Goal: Task Accomplishment & Management: Manage account settings

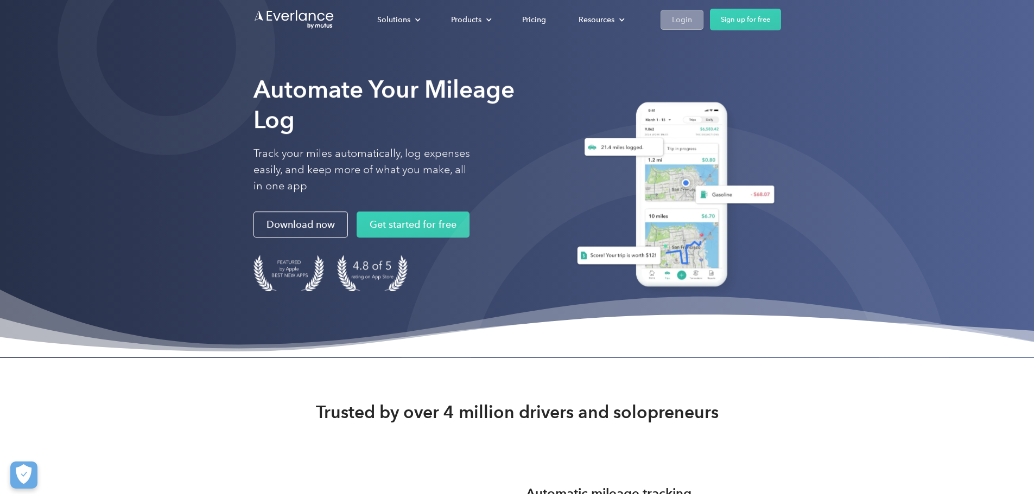
click at [692, 15] on div "Login" at bounding box center [682, 20] width 20 height 14
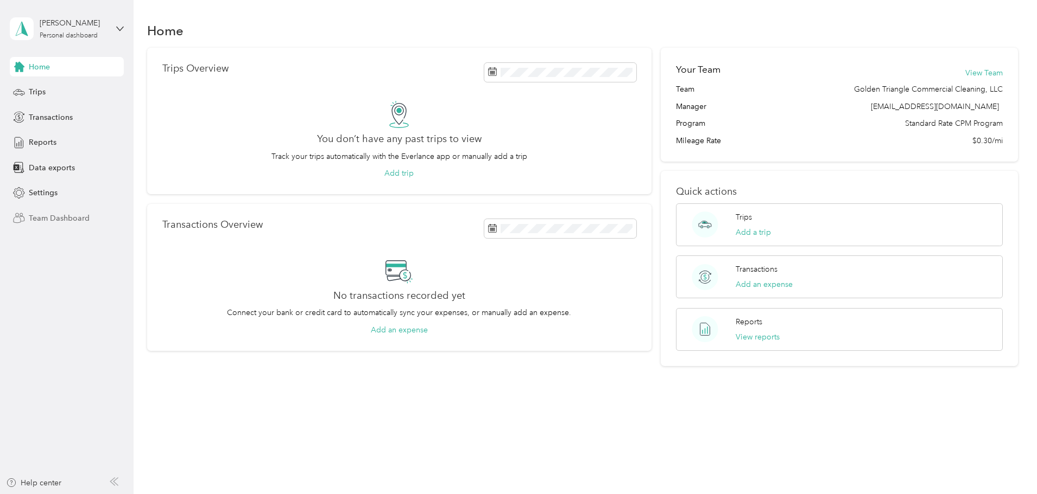
click at [86, 221] on span "Team Dashboard" at bounding box center [59, 218] width 61 height 11
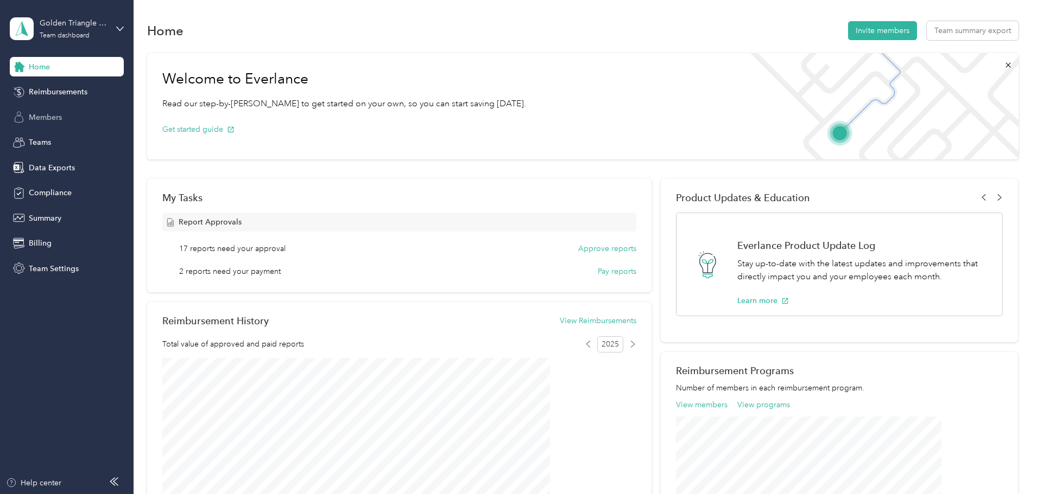
click at [44, 122] on span "Members" at bounding box center [45, 117] width 33 height 11
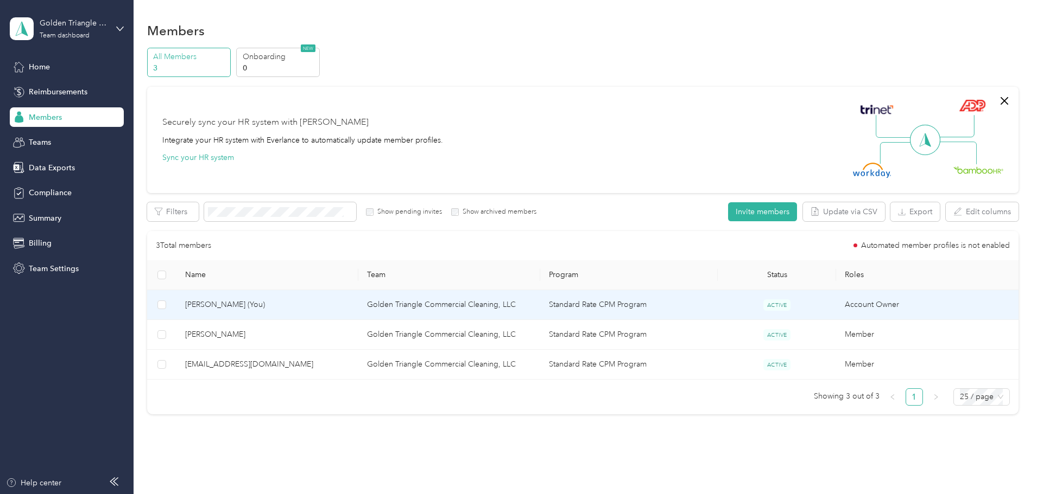
scroll to position [42, 0]
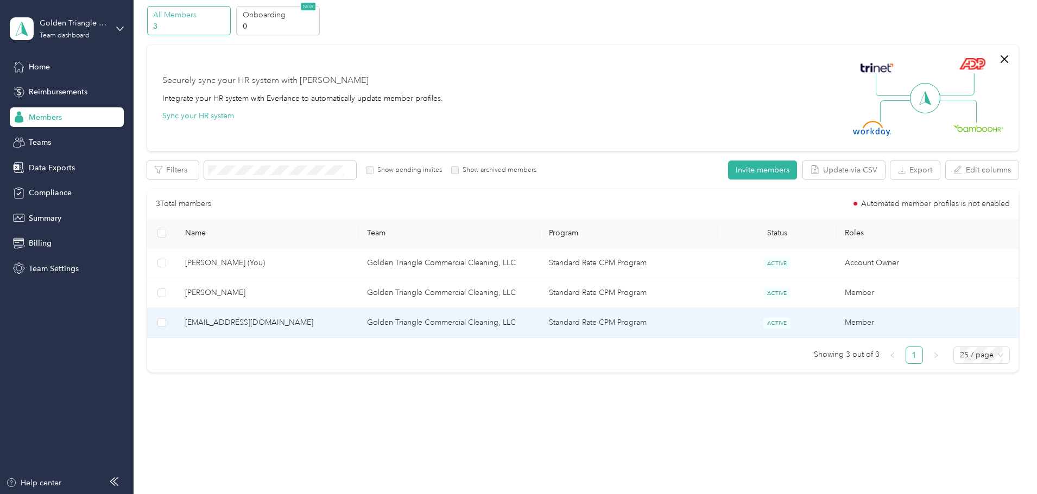
click at [358, 315] on td "kaylagtcc@gmail.com" at bounding box center [267, 323] width 182 height 30
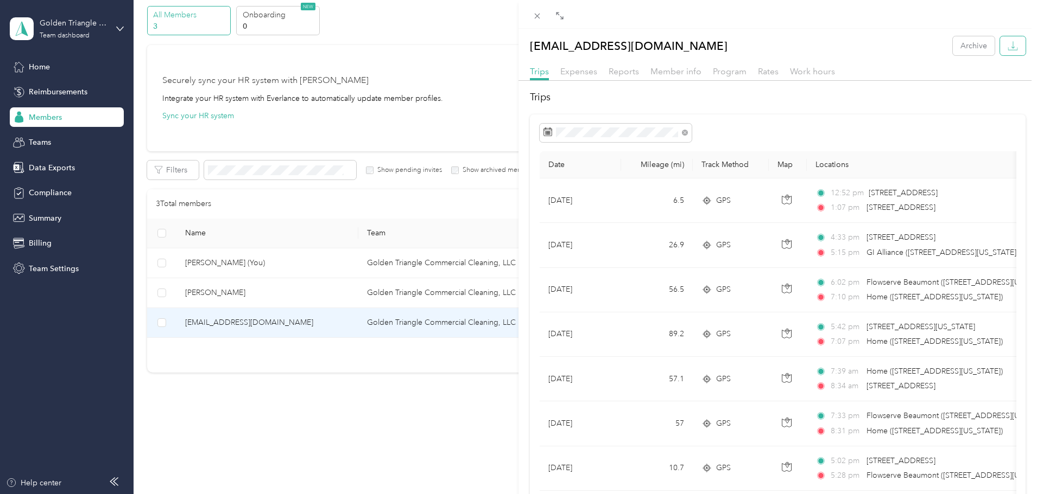
click at [1000, 49] on button "button" at bounding box center [1013, 45] width 26 height 19
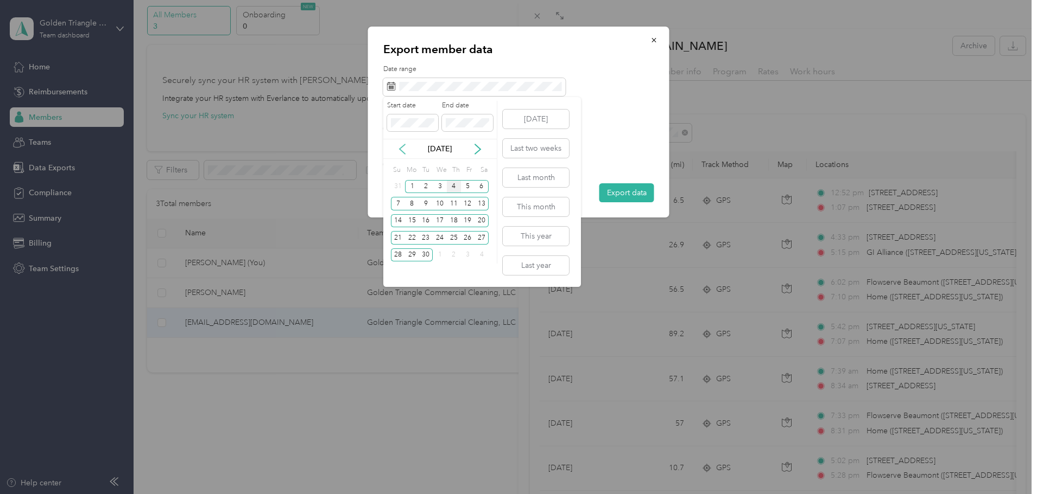
click at [398, 153] on icon at bounding box center [402, 149] width 11 height 11
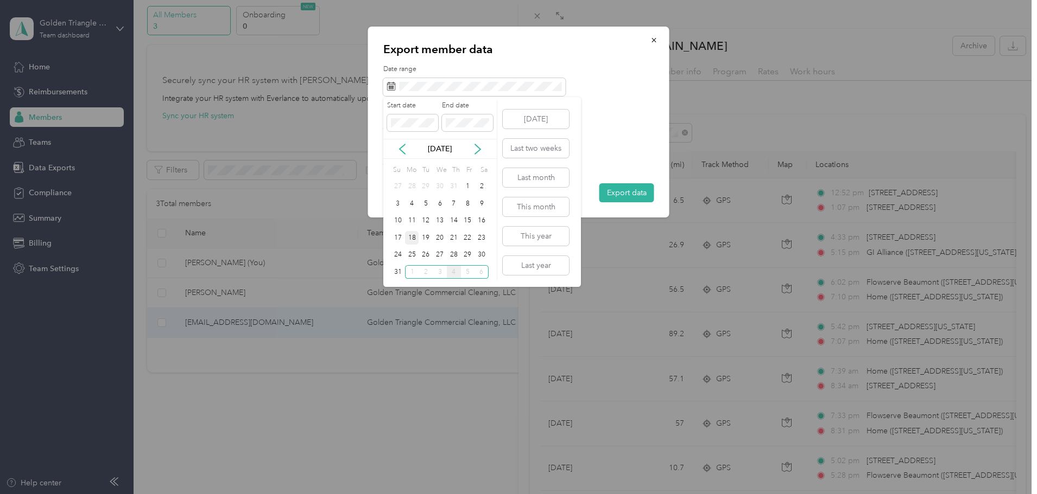
click at [409, 240] on div "18" at bounding box center [412, 238] width 14 height 14
click at [398, 269] on div "31" at bounding box center [398, 272] width 14 height 14
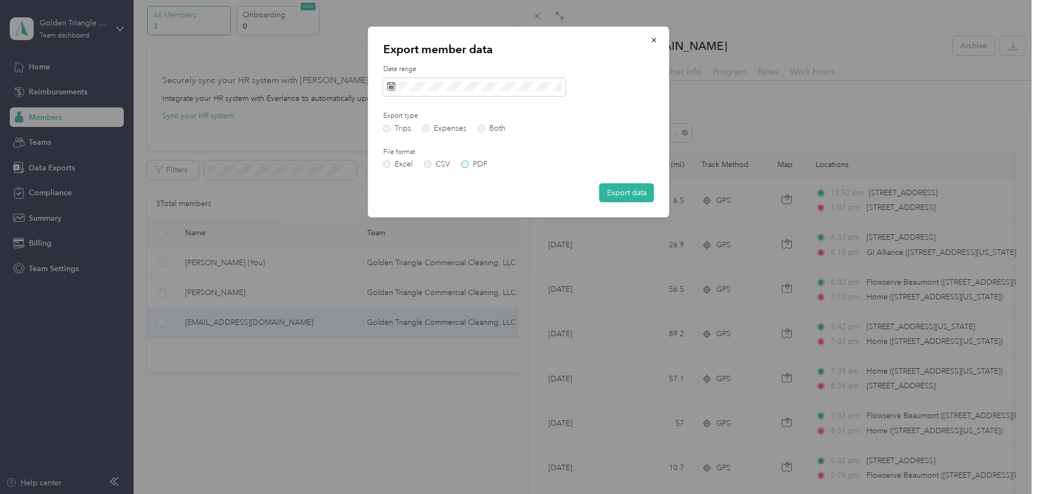
click at [483, 162] on label "PDF" at bounding box center [474, 165] width 26 height 8
click at [613, 189] on button "Export data" at bounding box center [626, 192] width 55 height 19
